Goal: Task Accomplishment & Management: Manage account settings

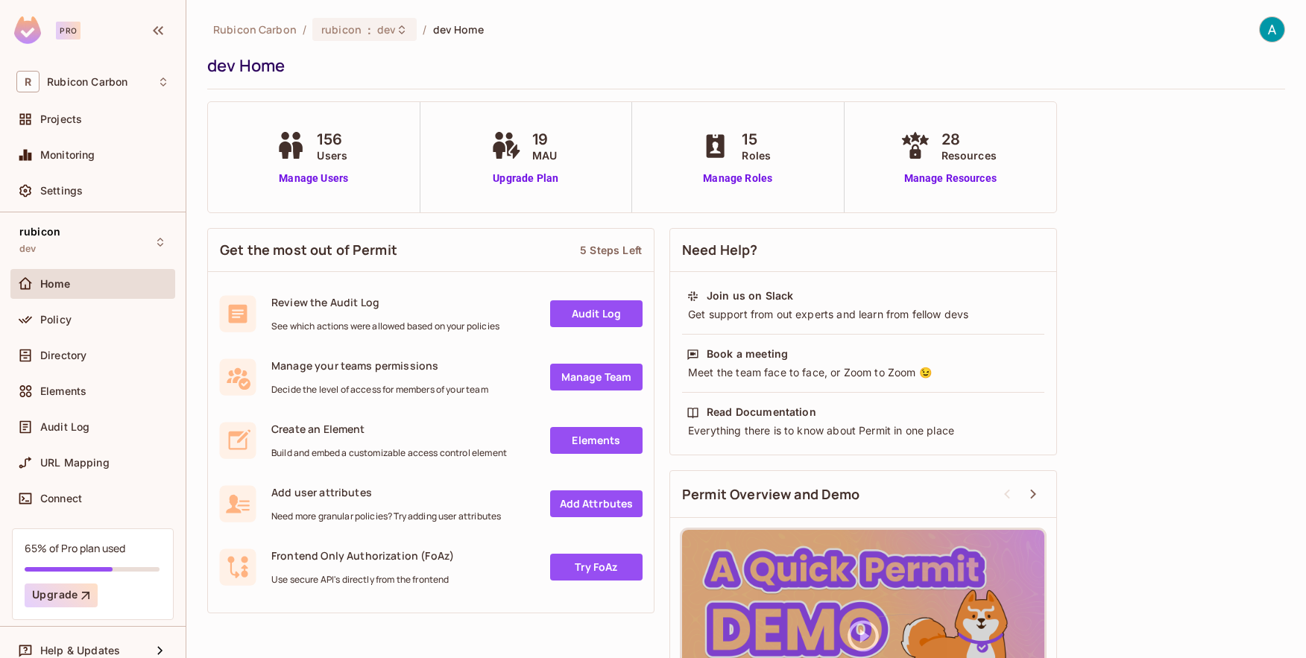
click at [1259, 34] on img at bounding box center [1271, 29] width 25 height 25
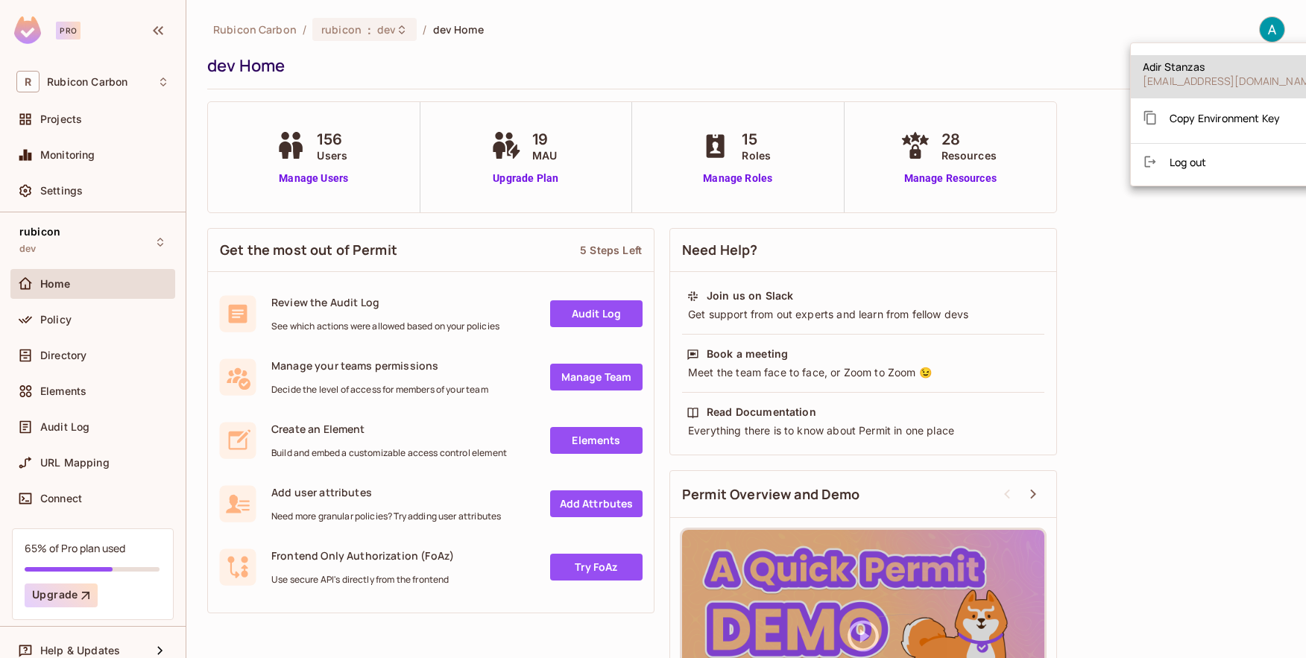
click at [1180, 168] on span "Log out" at bounding box center [1187, 162] width 37 height 14
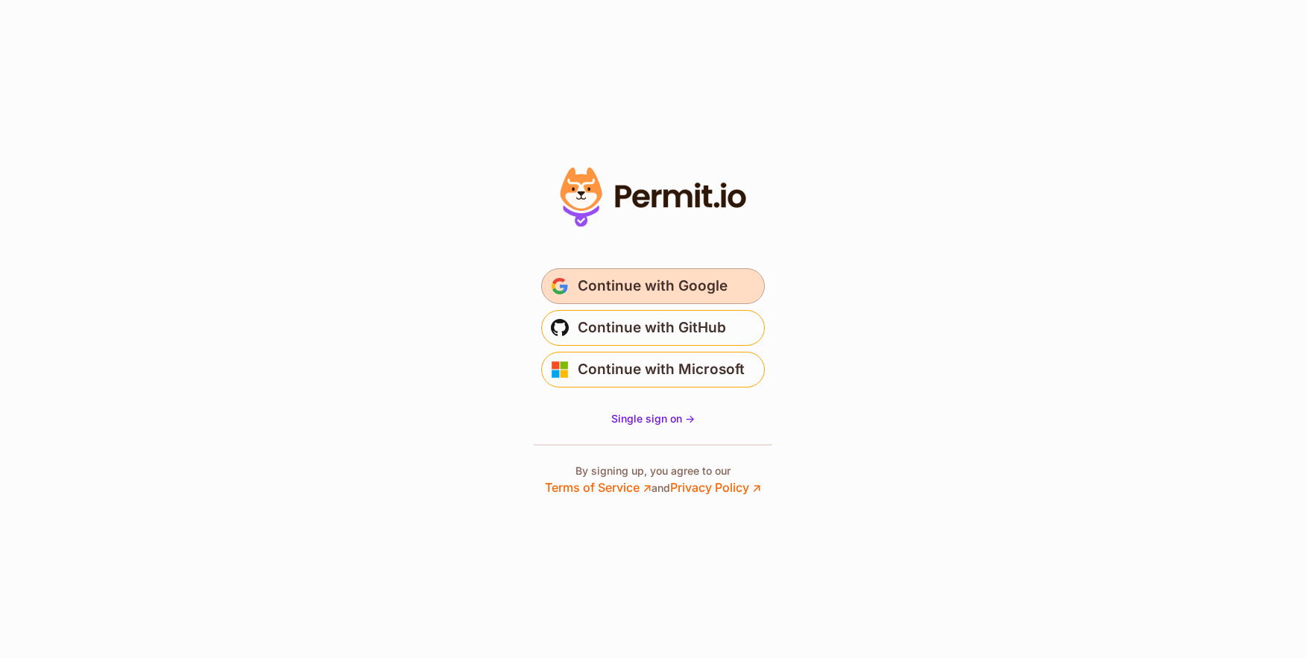
click at [679, 289] on span "Continue with Google" at bounding box center [652, 286] width 150 height 24
click at [706, 292] on span "Continue with Google" at bounding box center [652, 286] width 150 height 24
click at [618, 285] on span "Continue with Google" at bounding box center [652, 286] width 150 height 24
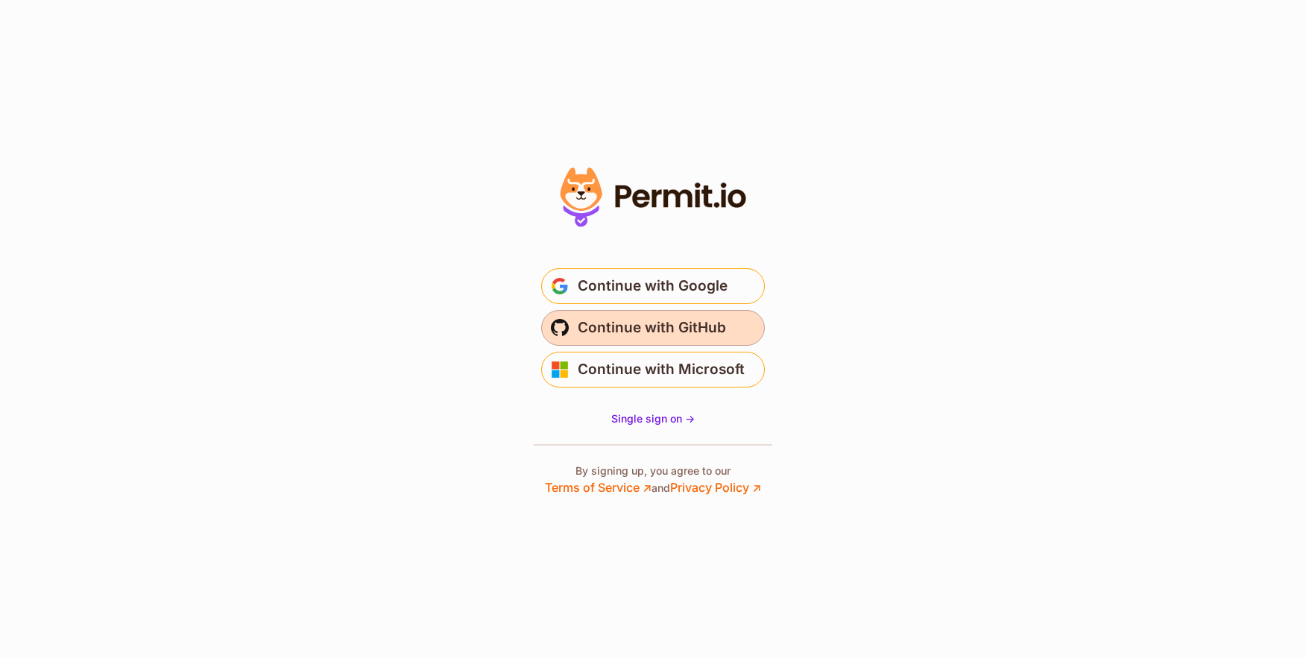
click at [617, 338] on span "Continue with GitHub" at bounding box center [651, 328] width 148 height 24
click at [633, 334] on span "Continue with GitHub" at bounding box center [651, 328] width 148 height 24
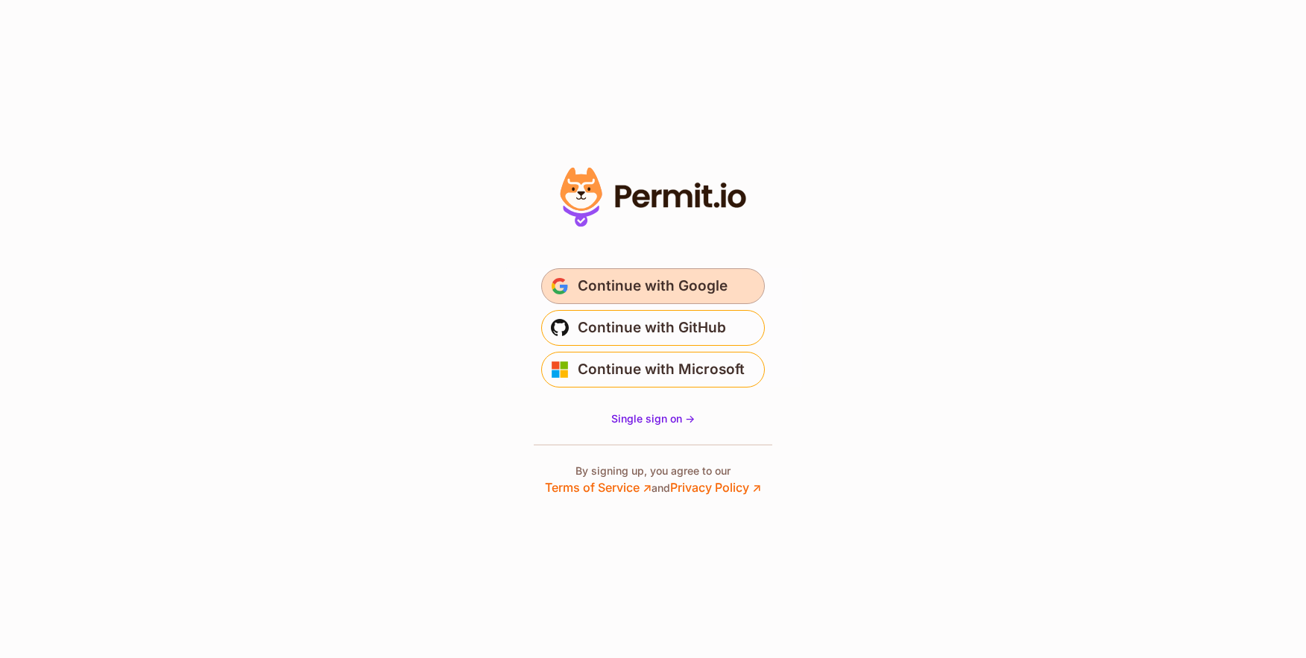
click at [675, 298] on button "Continue with Google" at bounding box center [653, 286] width 224 height 36
click at [708, 280] on span "Continue with Google" at bounding box center [652, 286] width 150 height 24
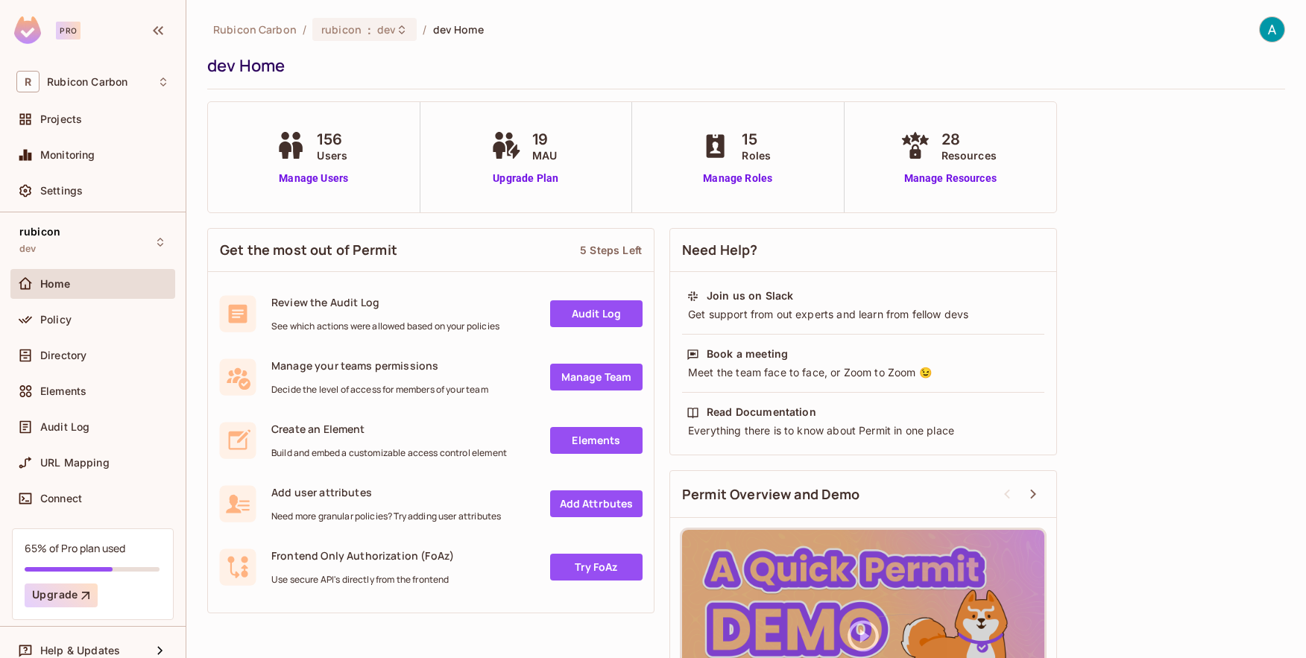
click at [1270, 27] on img at bounding box center [1271, 29] width 25 height 25
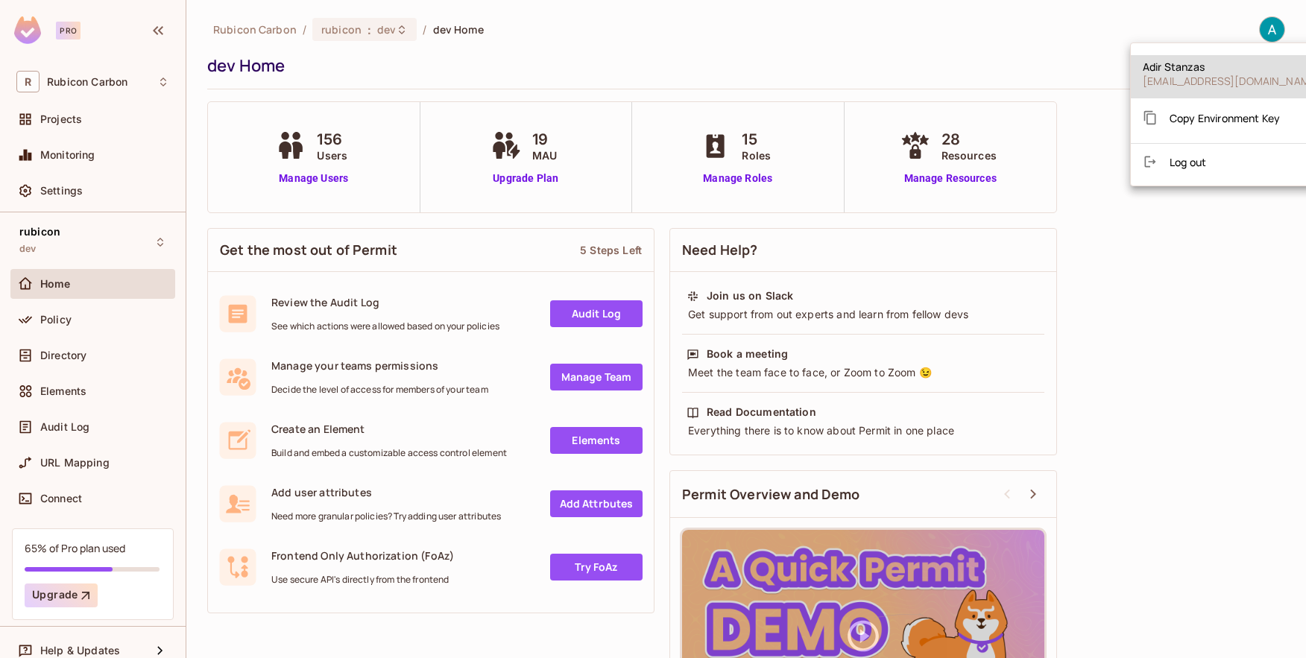
click at [1199, 173] on li "Log out" at bounding box center [1230, 162] width 201 height 24
